Goal: Task Accomplishment & Management: Use online tool/utility

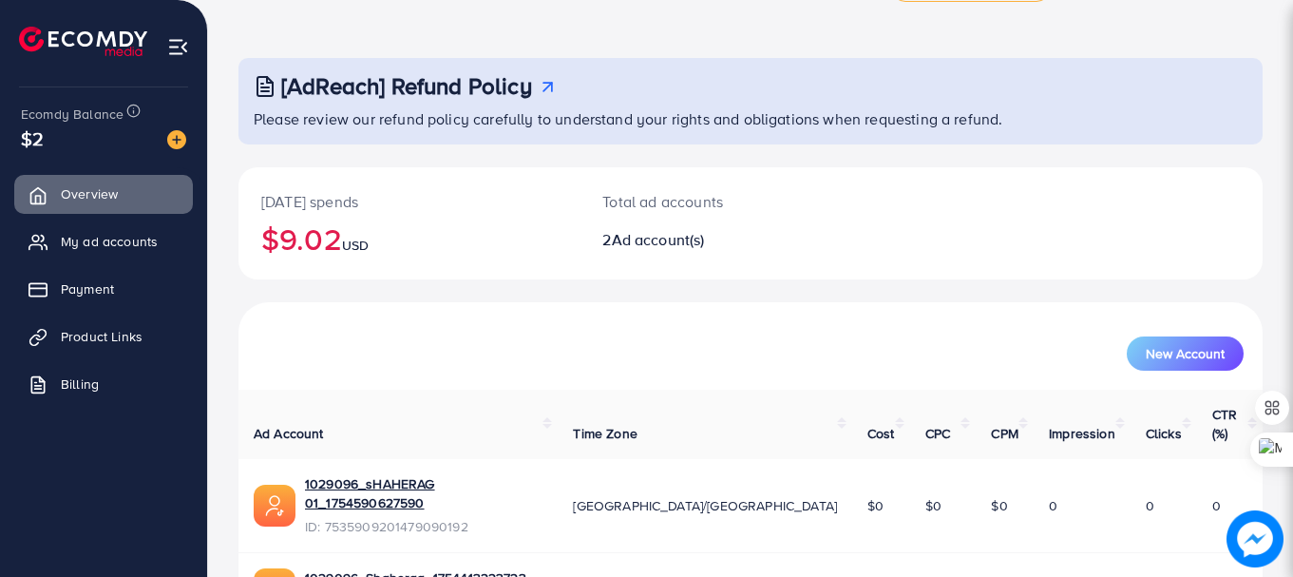
scroll to position [152, 0]
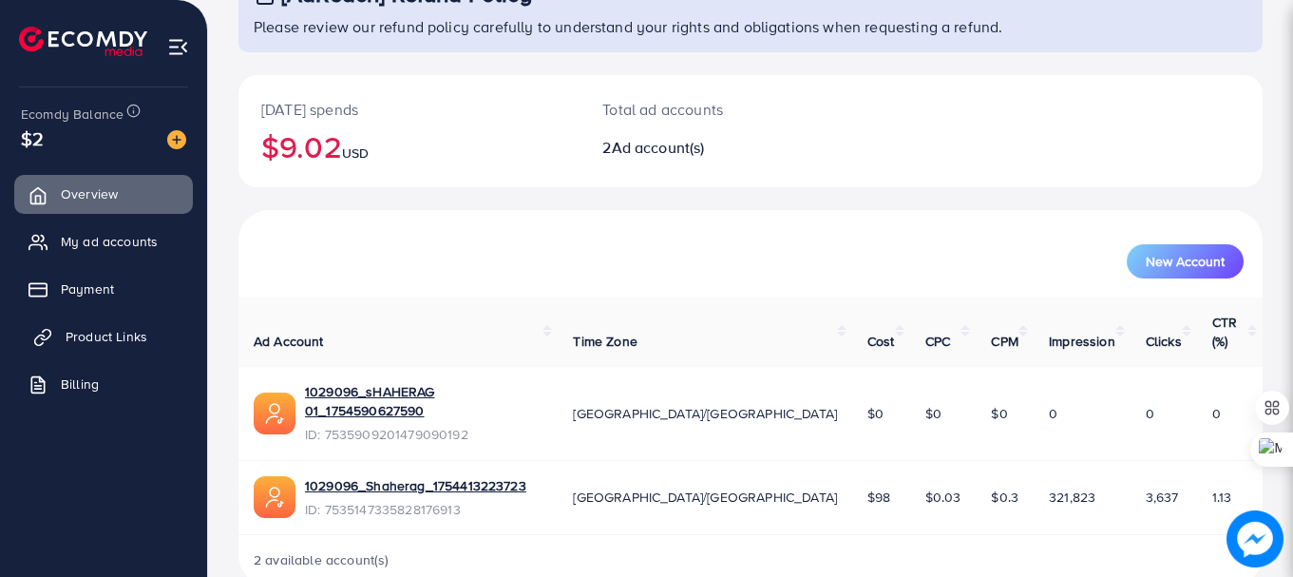
click at [94, 336] on span "Product Links" at bounding box center [107, 336] width 82 height 19
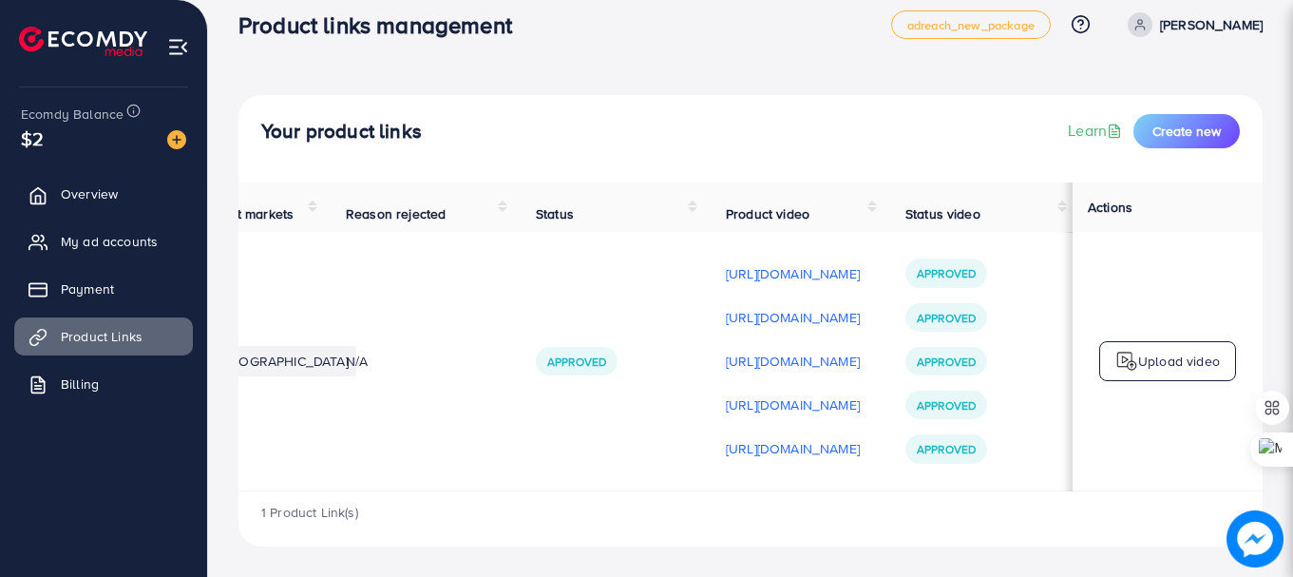
scroll to position [0, 481]
click at [726, 441] on p "[URL][DOMAIN_NAME]" at bounding box center [793, 448] width 134 height 23
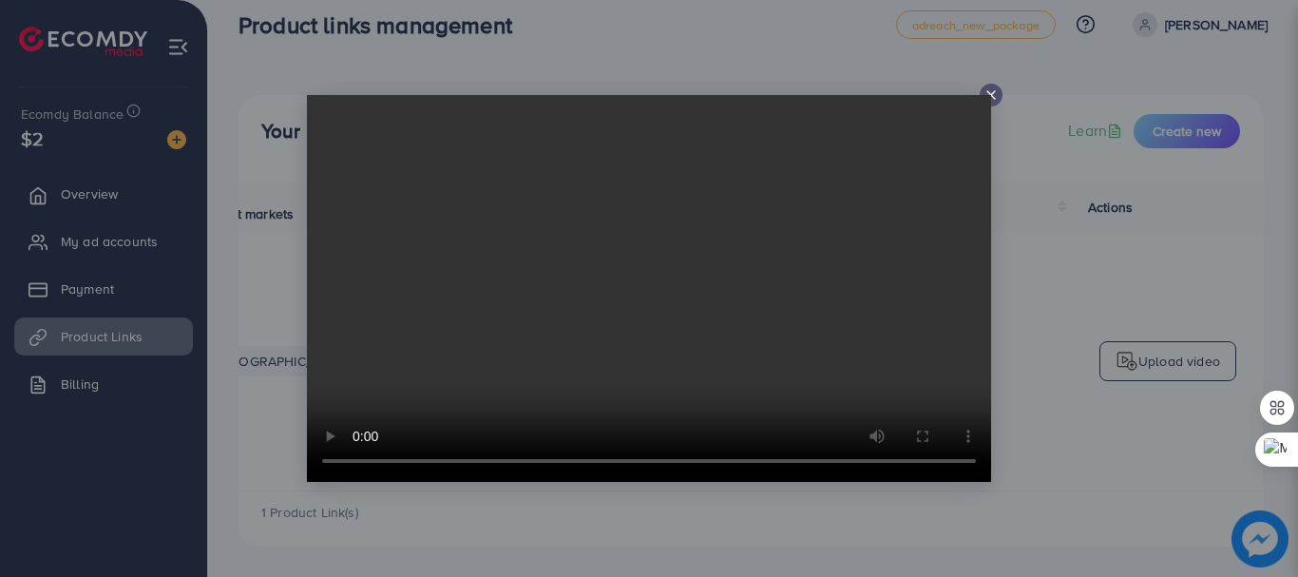
click at [989, 99] on video at bounding box center [649, 288] width 684 height 387
click at [992, 95] on icon at bounding box center [990, 94] width 15 height 15
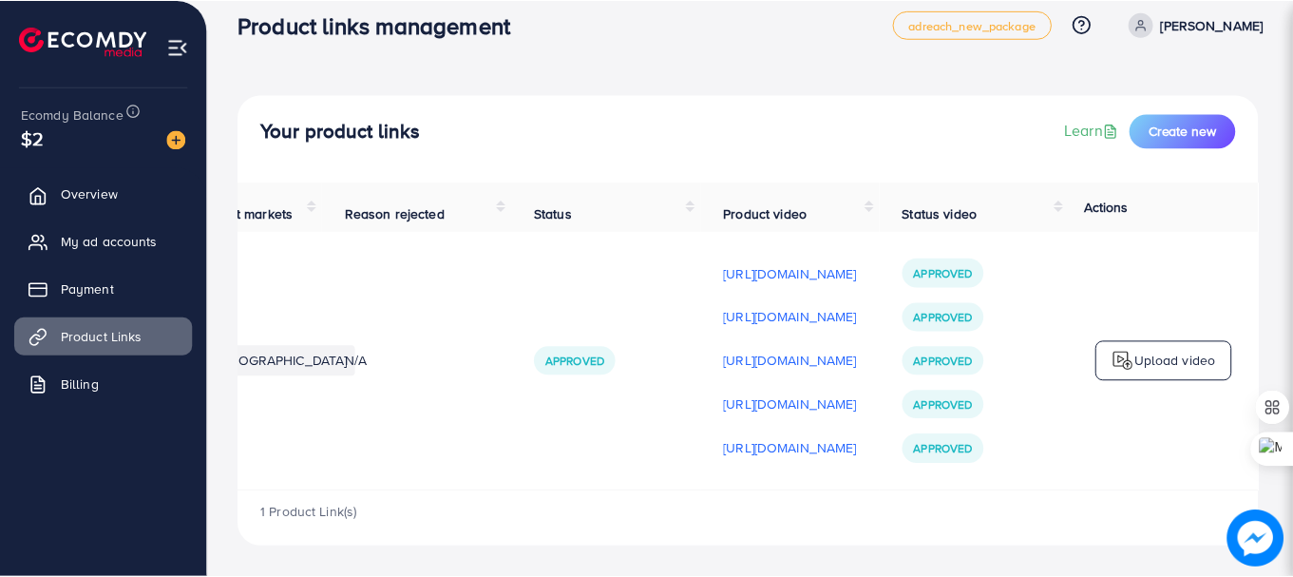
scroll to position [0, 476]
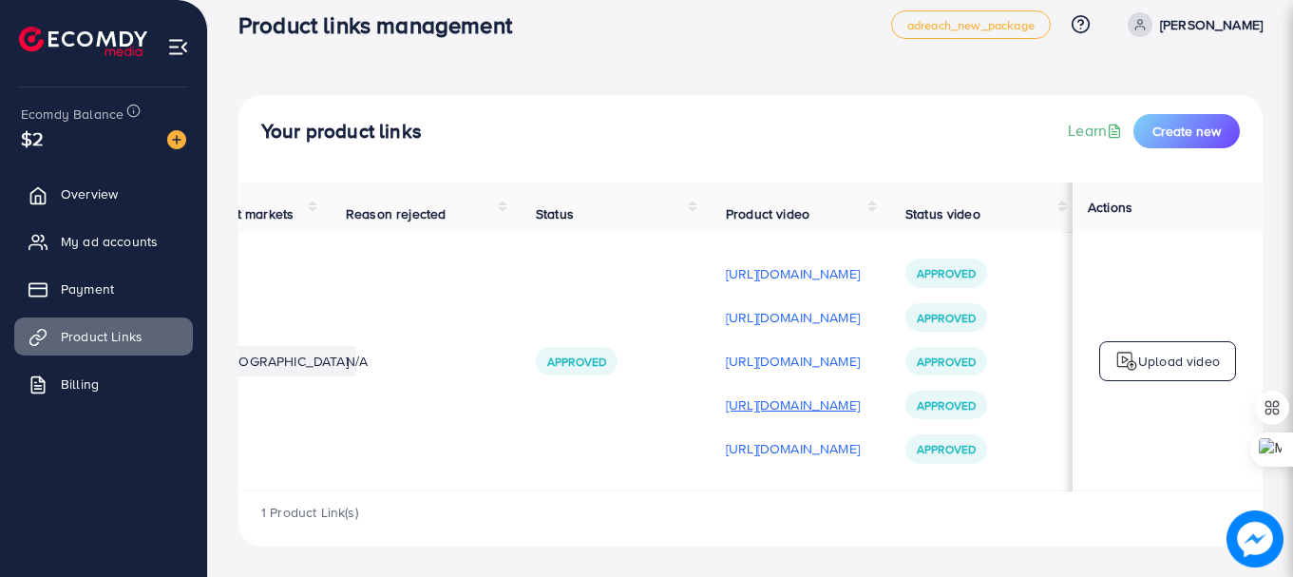
click at [802, 403] on p "[URL][DOMAIN_NAME]" at bounding box center [793, 404] width 134 height 23
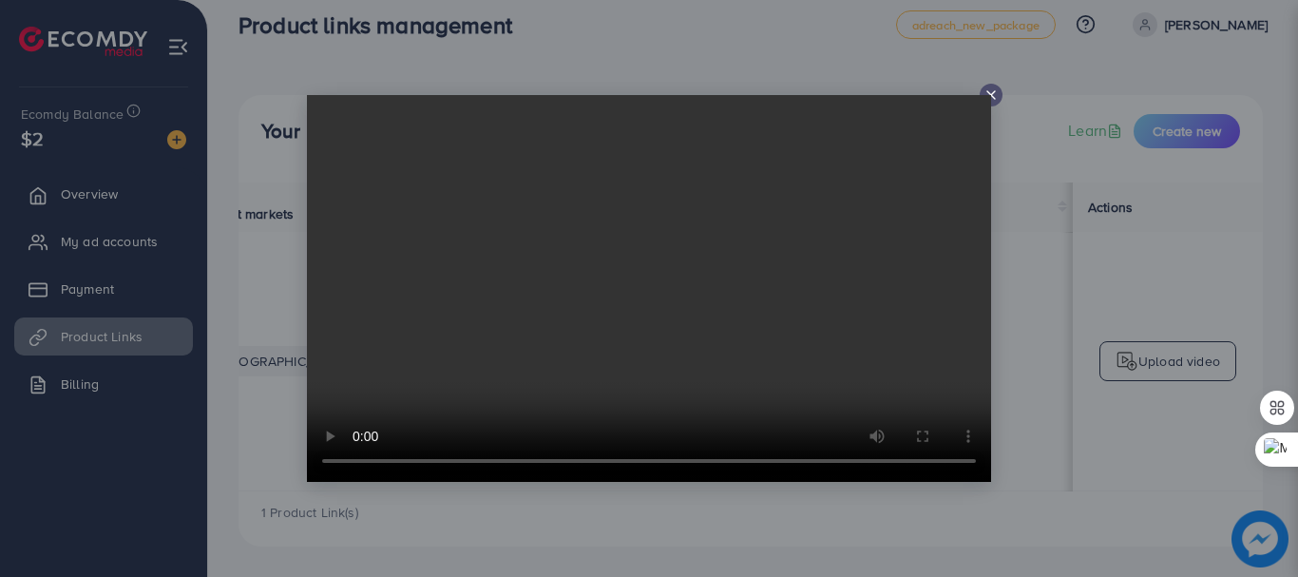
click at [995, 87] on icon at bounding box center [990, 94] width 15 height 15
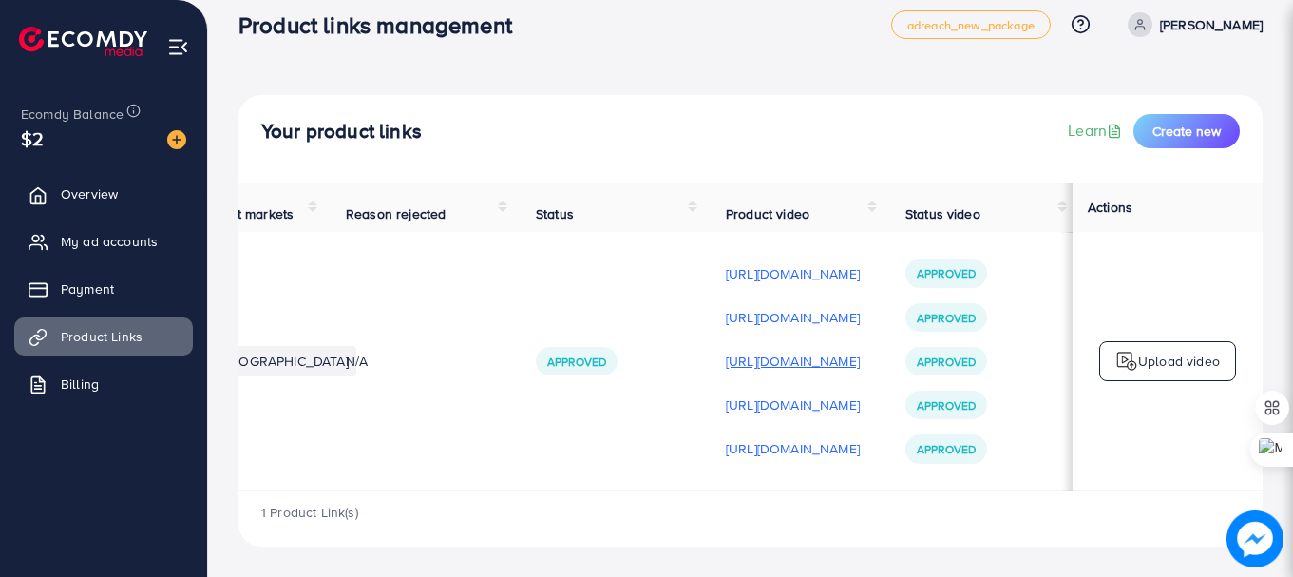
click at [726, 352] on p "[URL][DOMAIN_NAME]" at bounding box center [793, 361] width 134 height 23
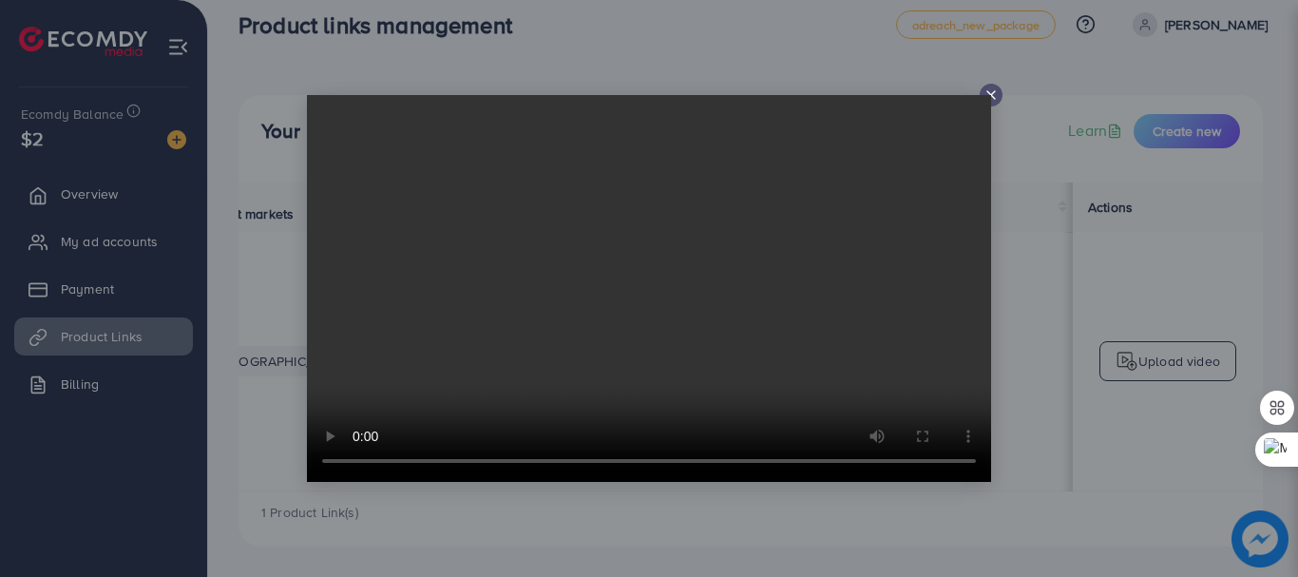
click at [991, 94] on icon at bounding box center [990, 94] width 15 height 15
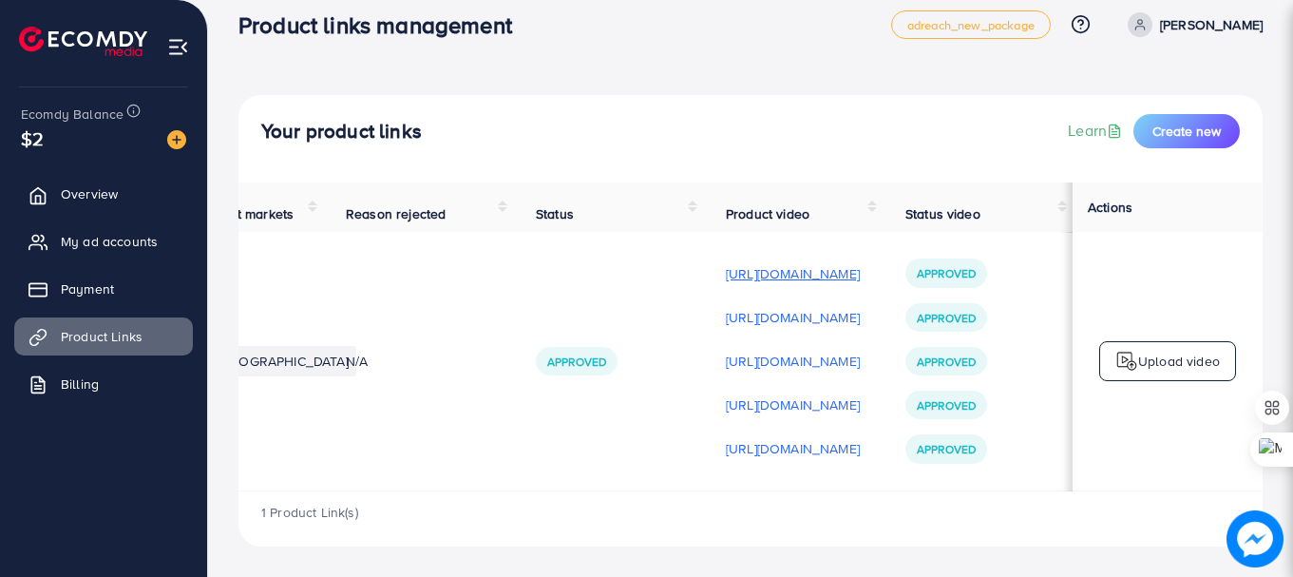
click at [726, 273] on p "[URL][DOMAIN_NAME]" at bounding box center [793, 273] width 134 height 23
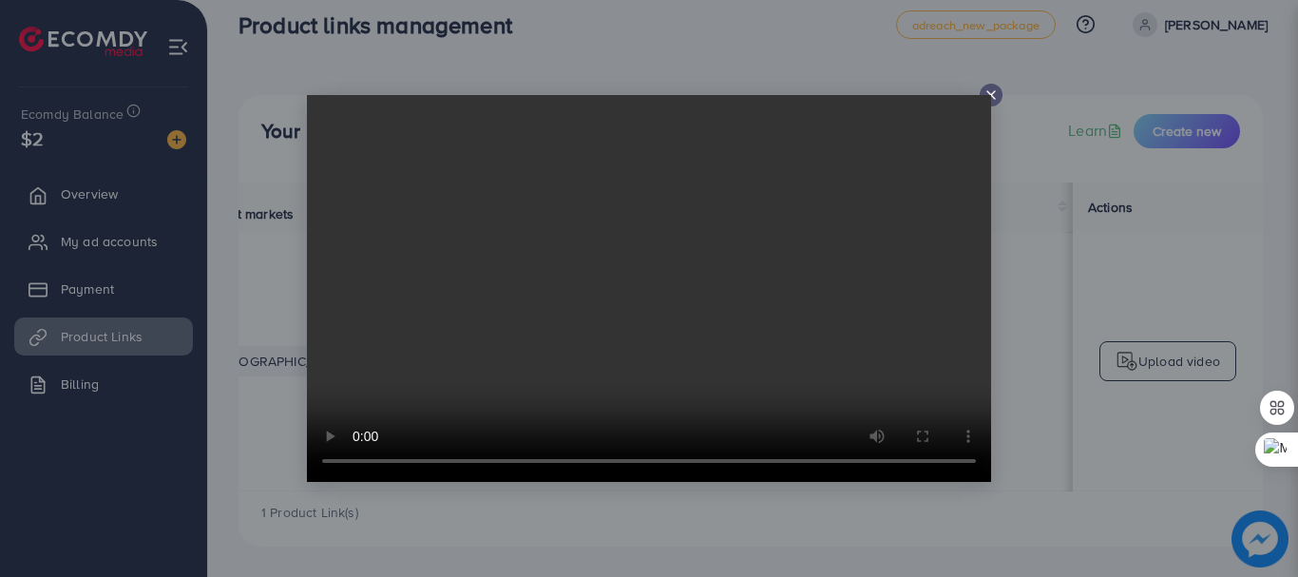
click at [988, 93] on icon at bounding box center [990, 94] width 15 height 15
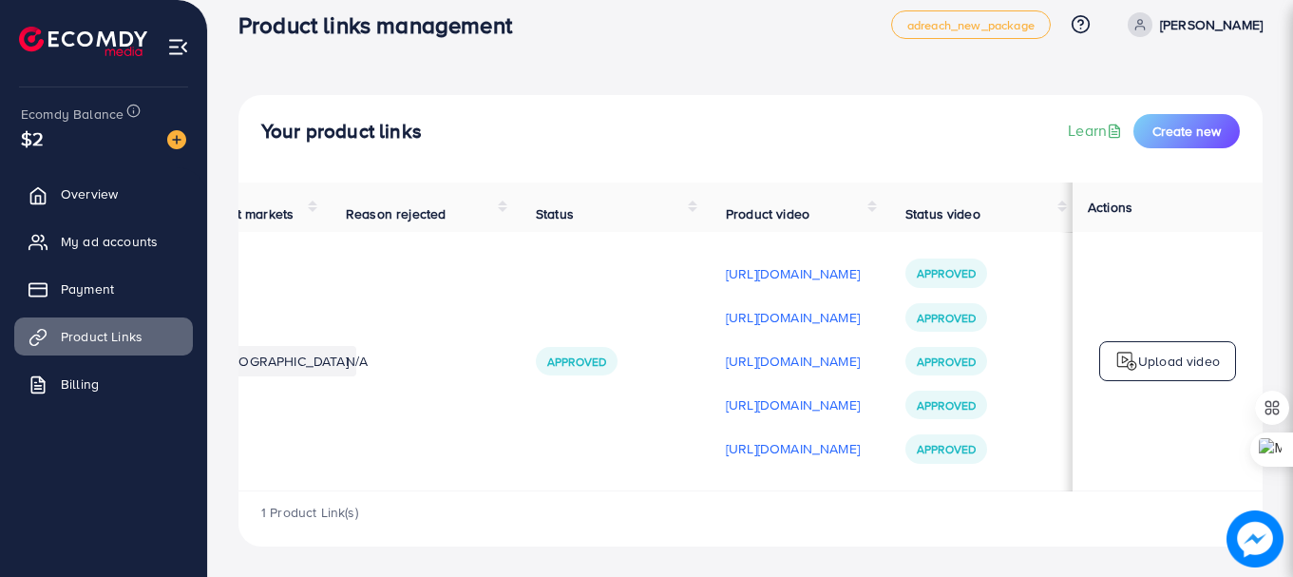
click at [1141, 343] on div "Upload video" at bounding box center [1167, 361] width 137 height 40
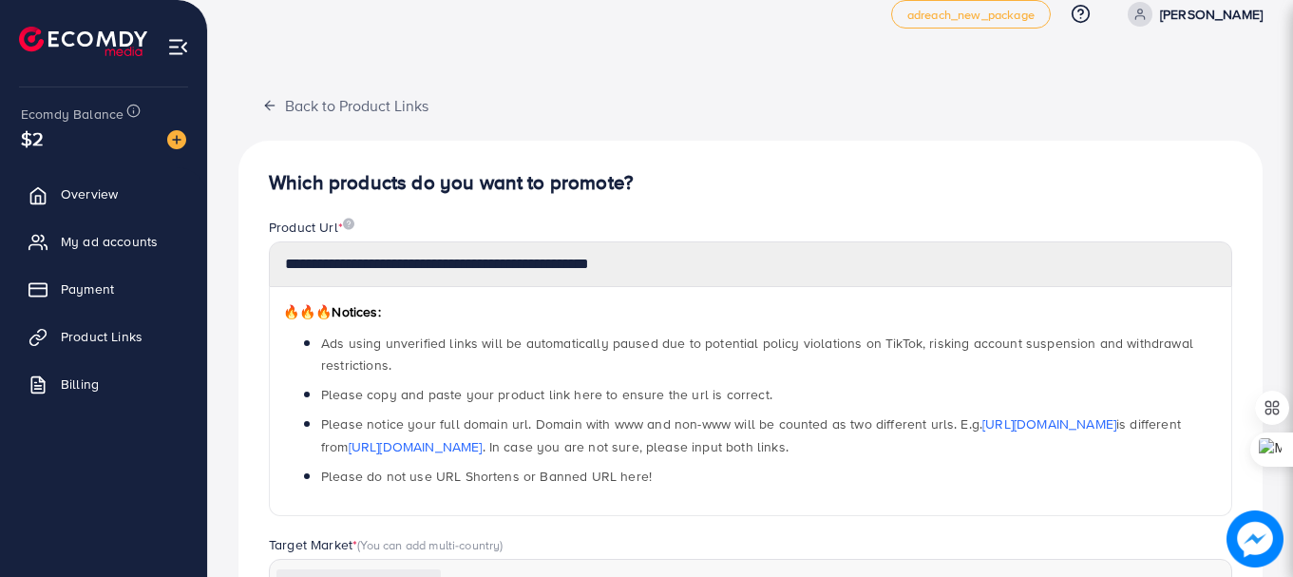
scroll to position [682, 0]
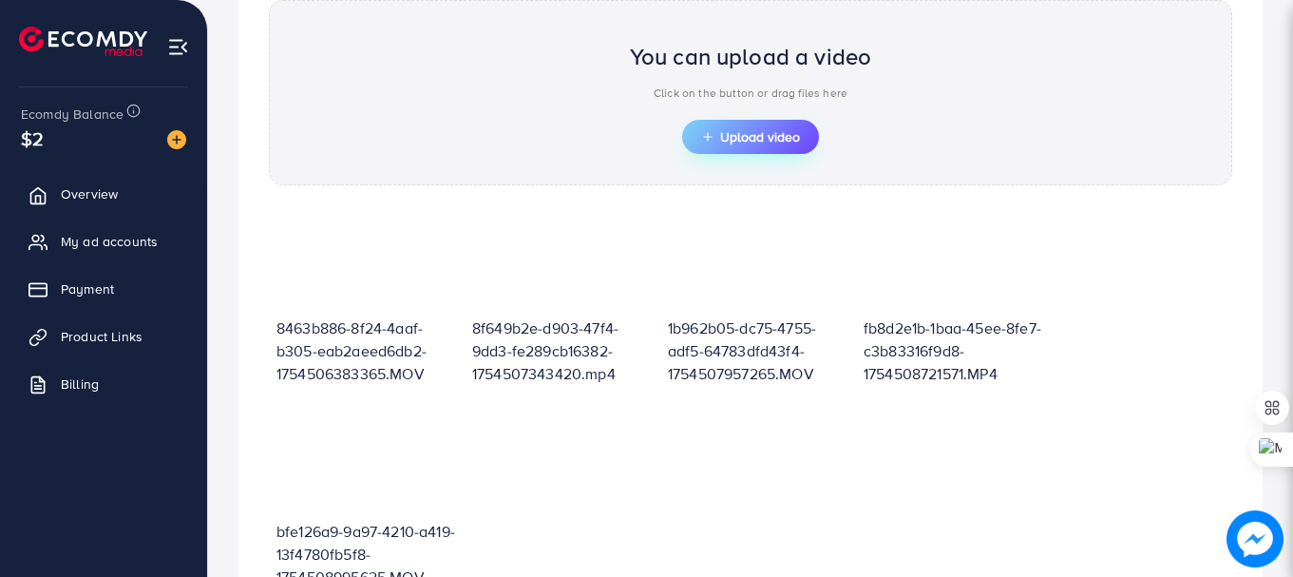
click at [731, 133] on span "Upload video" at bounding box center [750, 136] width 99 height 13
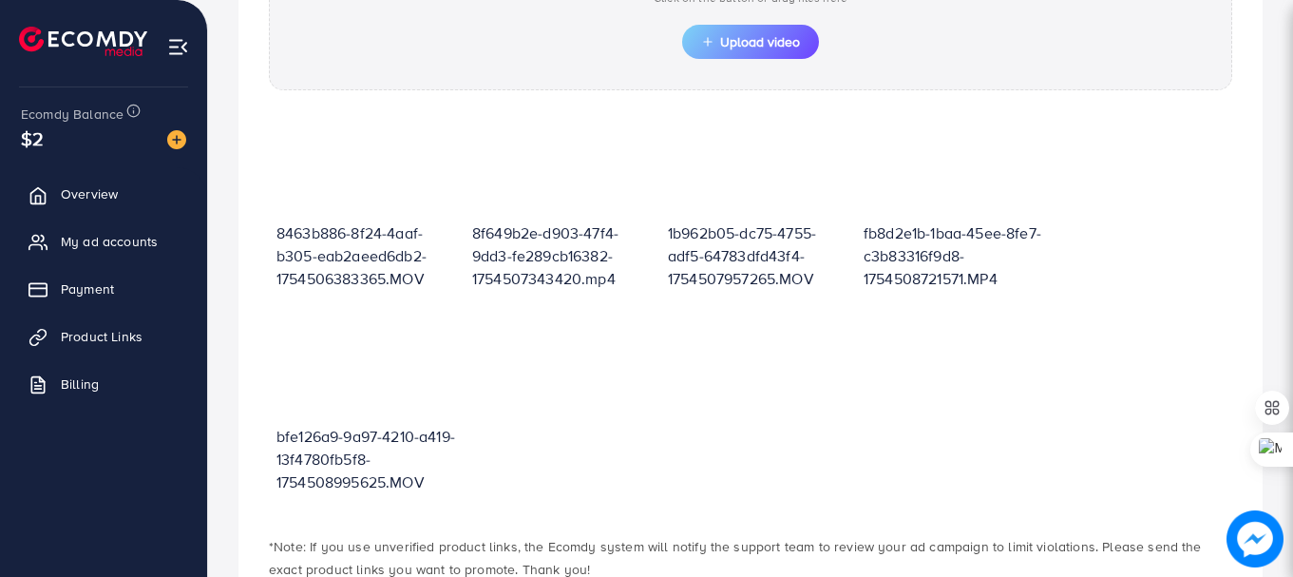
scroll to position [784, 0]
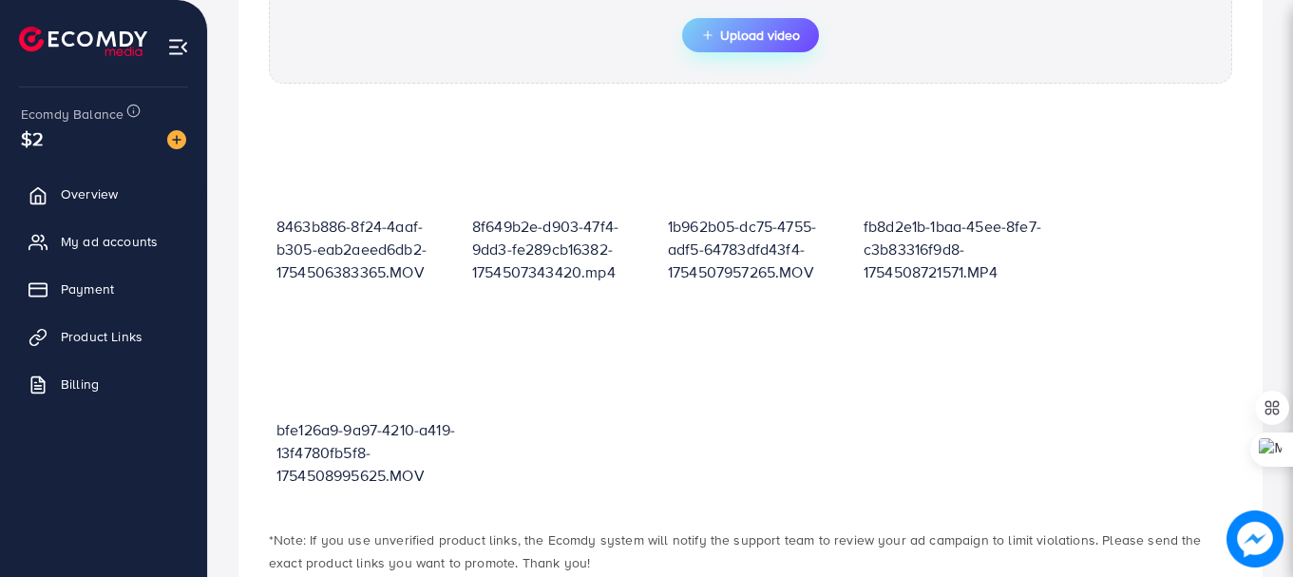
click at [739, 38] on span "Upload video" at bounding box center [750, 34] width 99 height 13
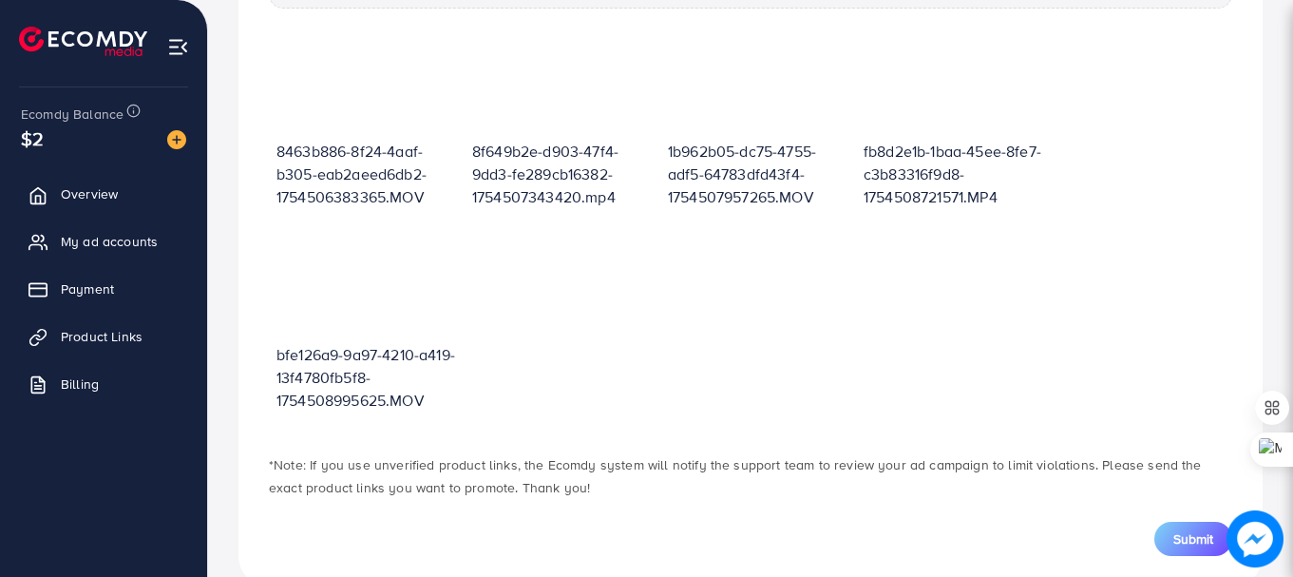
scroll to position [934, 0]
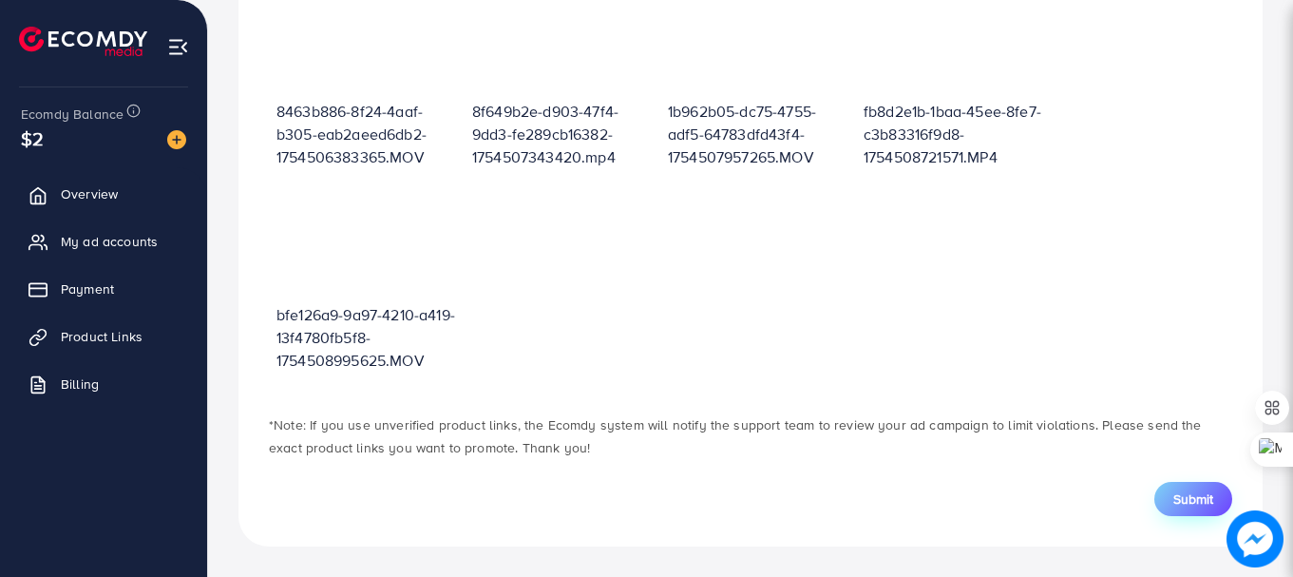
click at [1194, 496] on span "Submit" at bounding box center [1193, 498] width 40 height 19
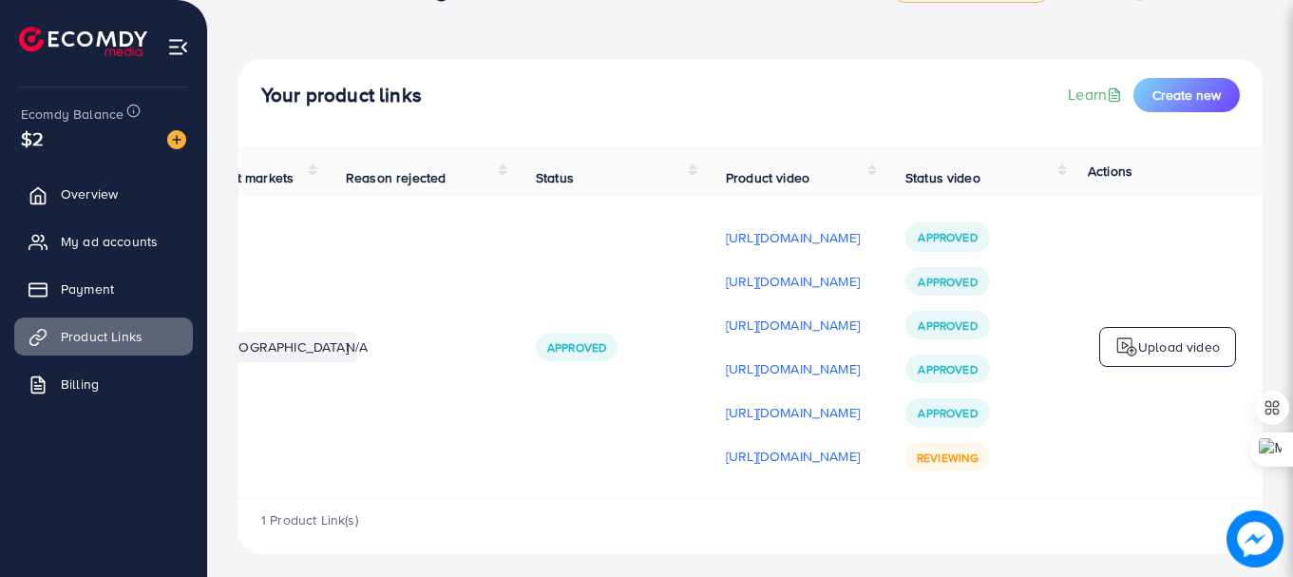
scroll to position [78, 0]
